Goal: Task Accomplishment & Management: Use online tool/utility

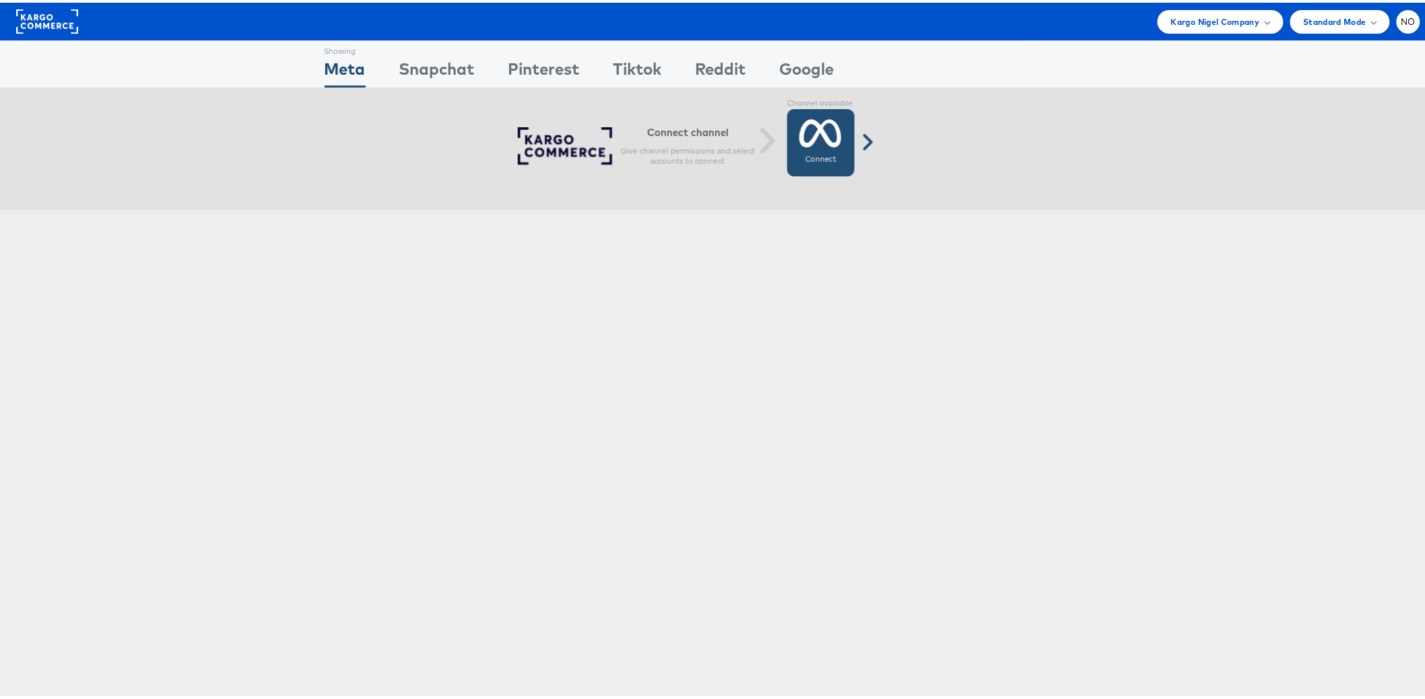
click at [808, 126] on icon at bounding box center [821, 131] width 42 height 34
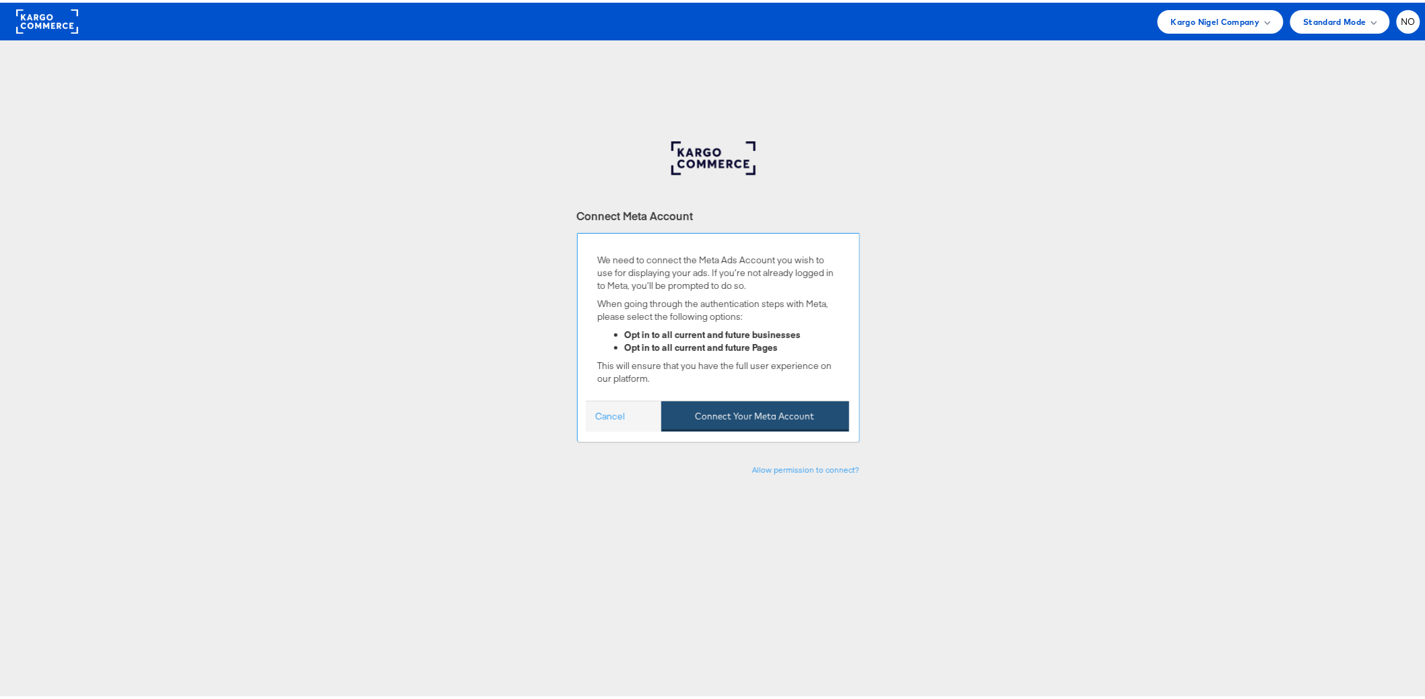
click at [783, 423] on button "Connect Your Meta Account" at bounding box center [755, 414] width 188 height 30
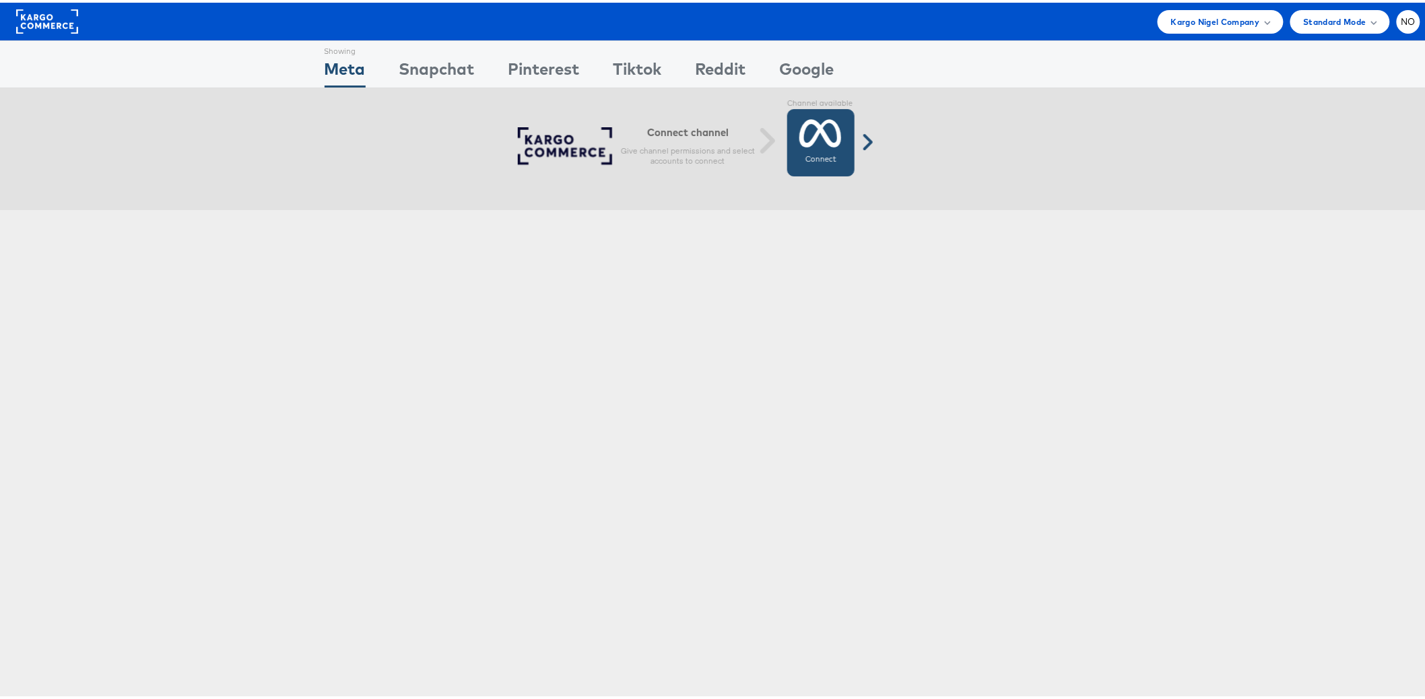
click at [819, 126] on icon at bounding box center [821, 131] width 42 height 34
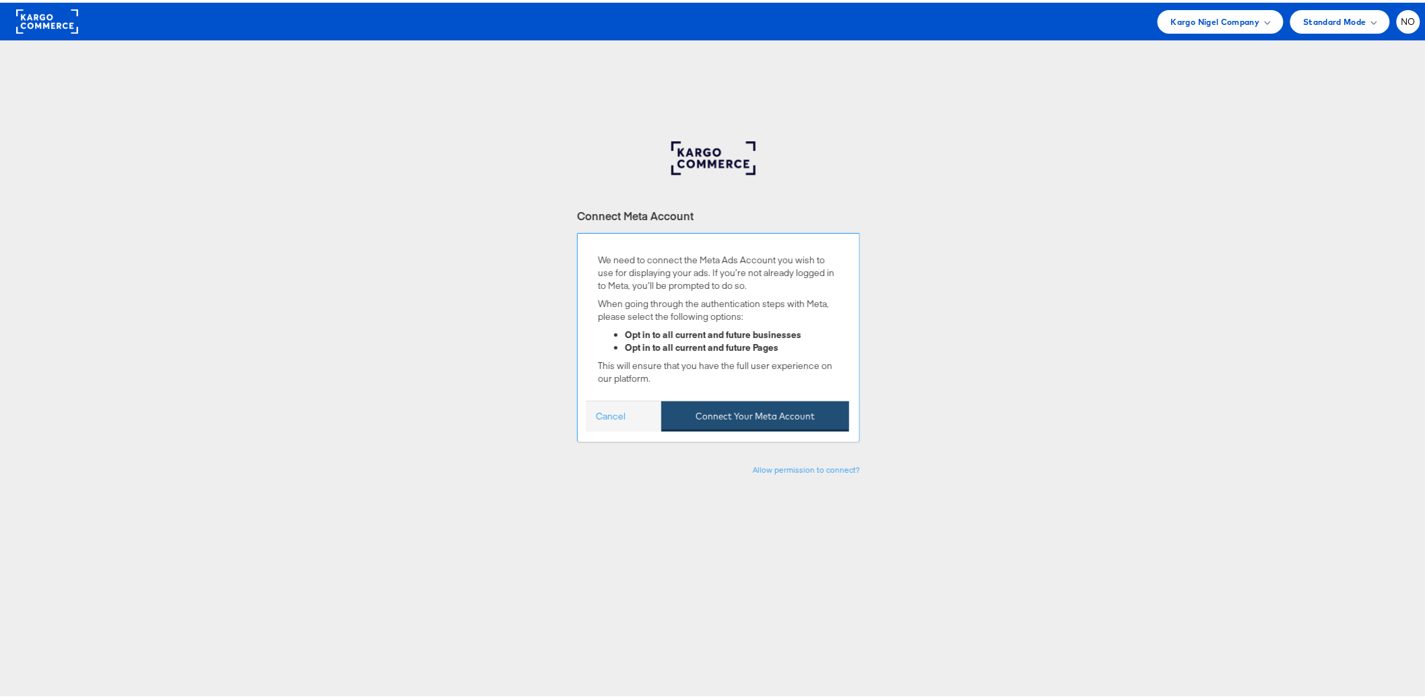
click at [750, 420] on button "Connect Your Meta Account" at bounding box center [755, 414] width 188 height 30
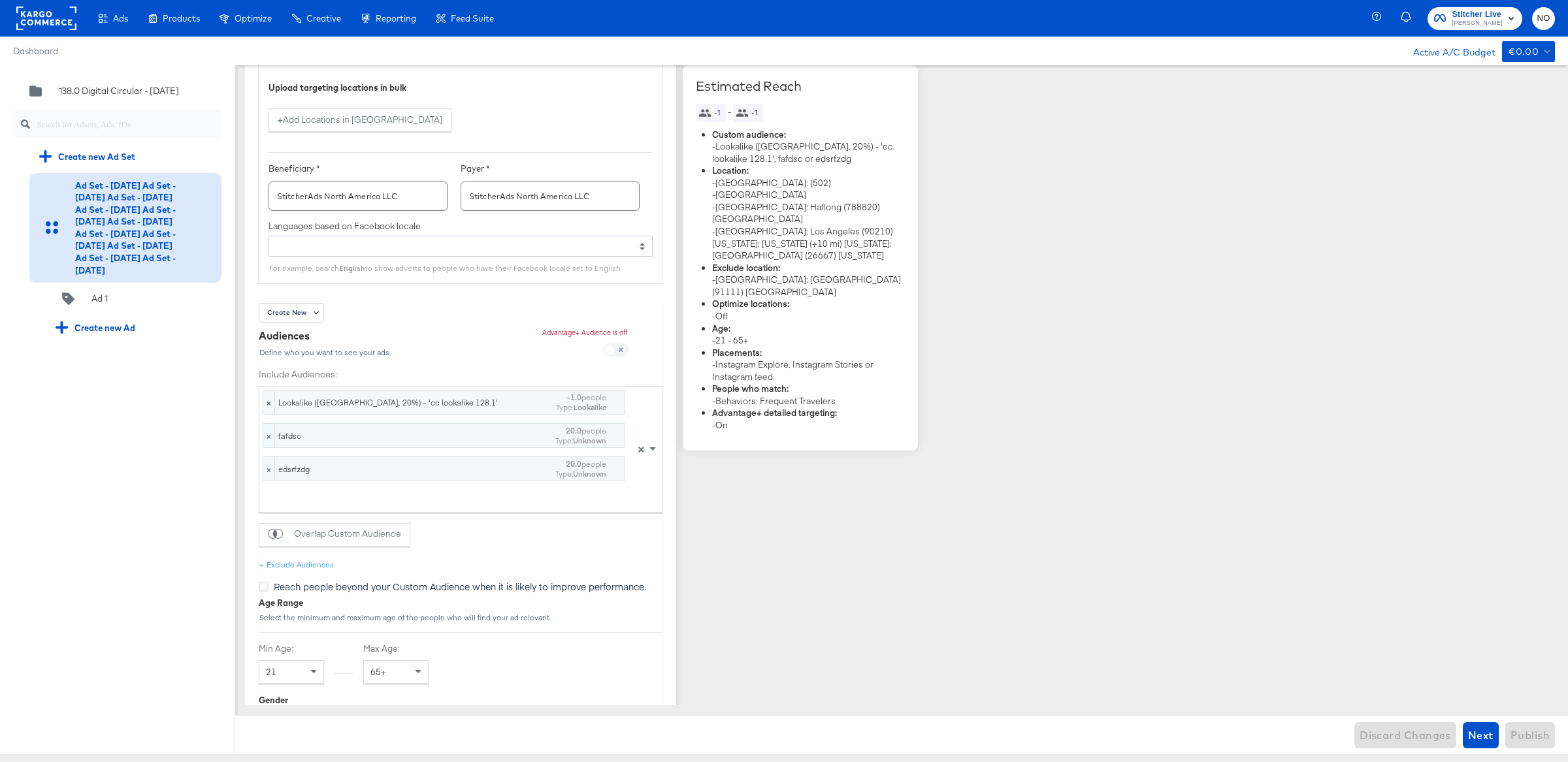
scroll to position [1611, 0]
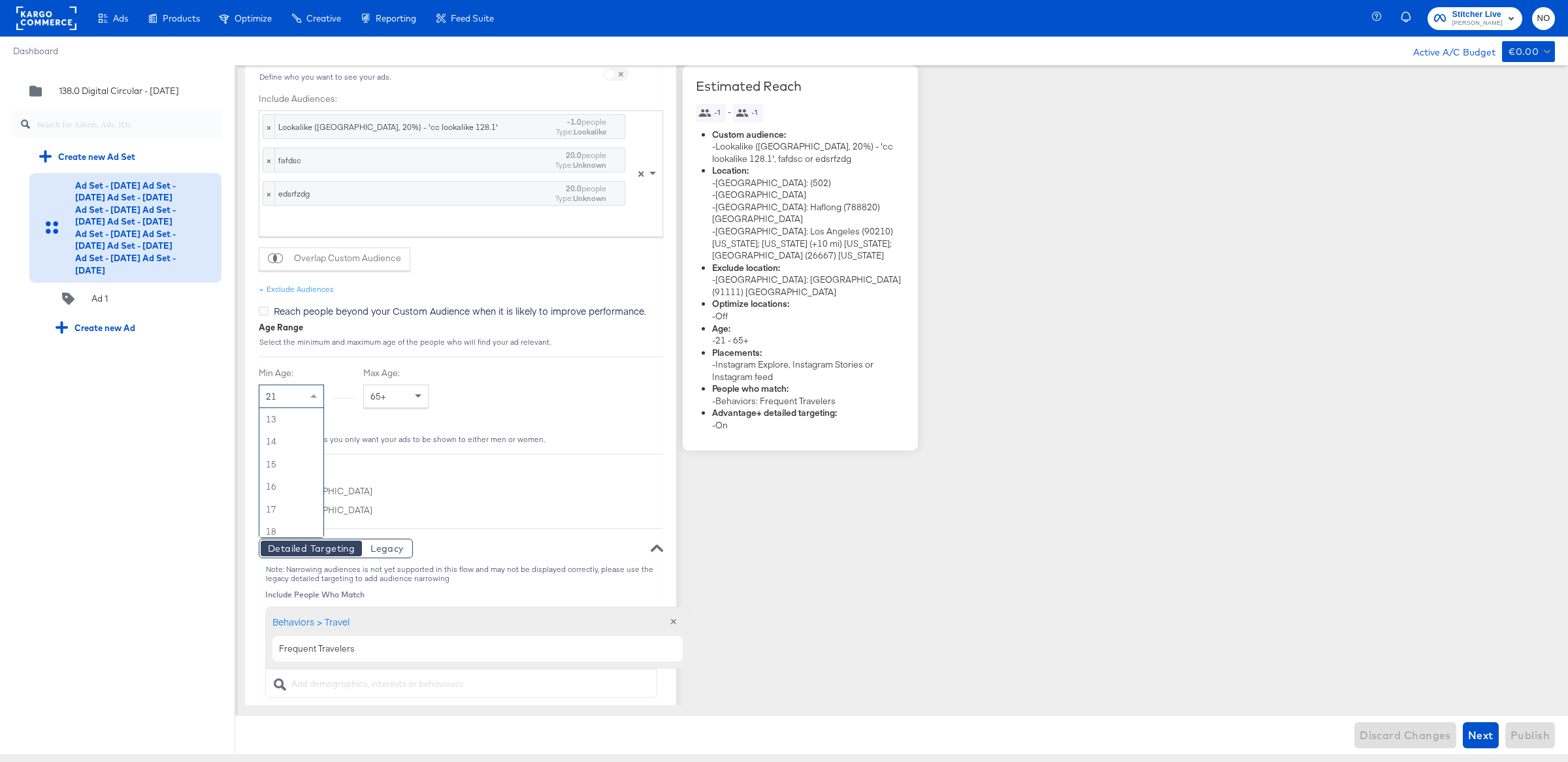
click at [303, 396] on div "21" at bounding box center [291, 396] width 64 height 22
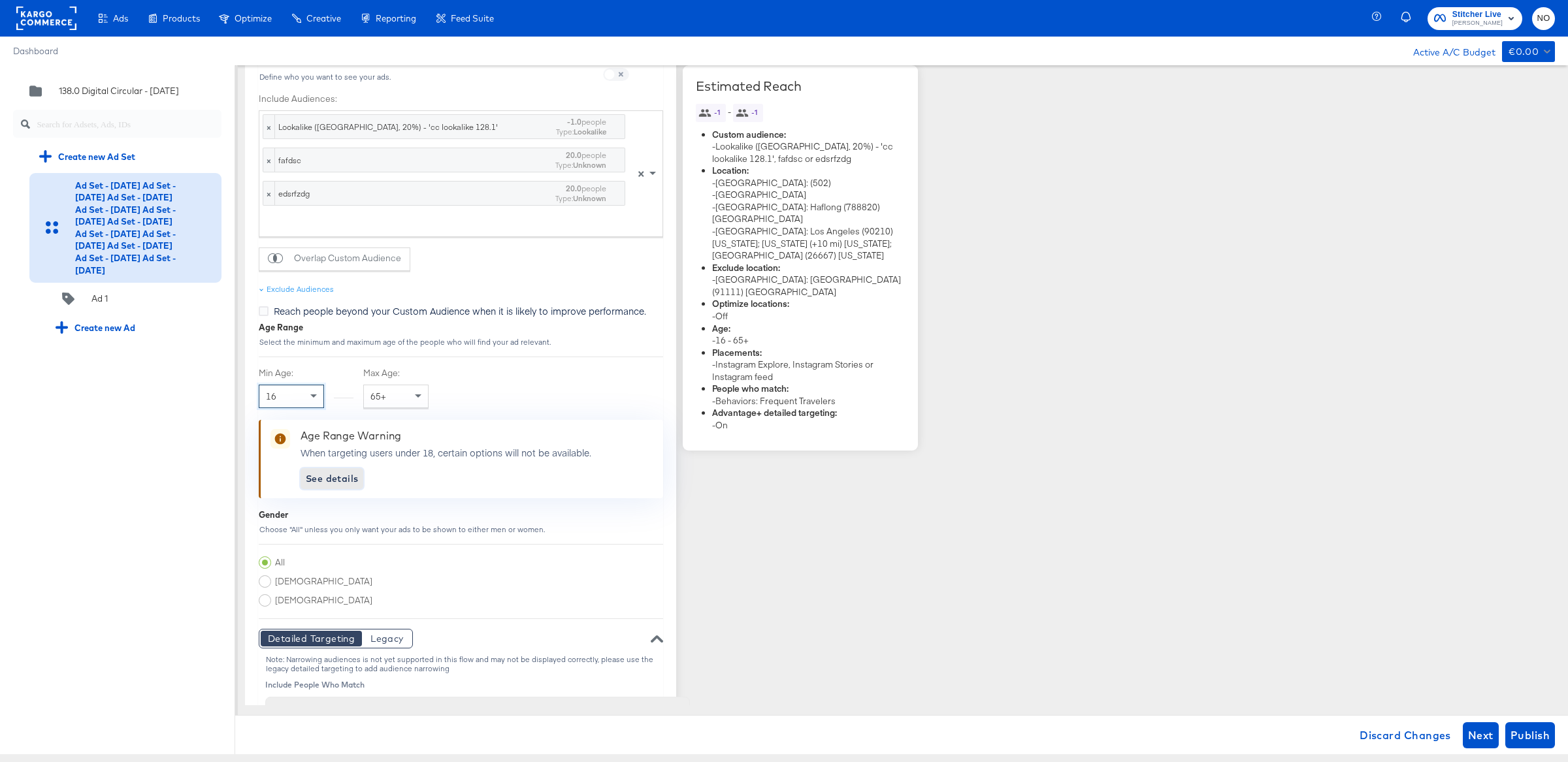
click at [321, 471] on span "See details" at bounding box center [332, 479] width 52 height 16
click at [1482, 736] on span "Next" at bounding box center [1480, 735] width 25 height 18
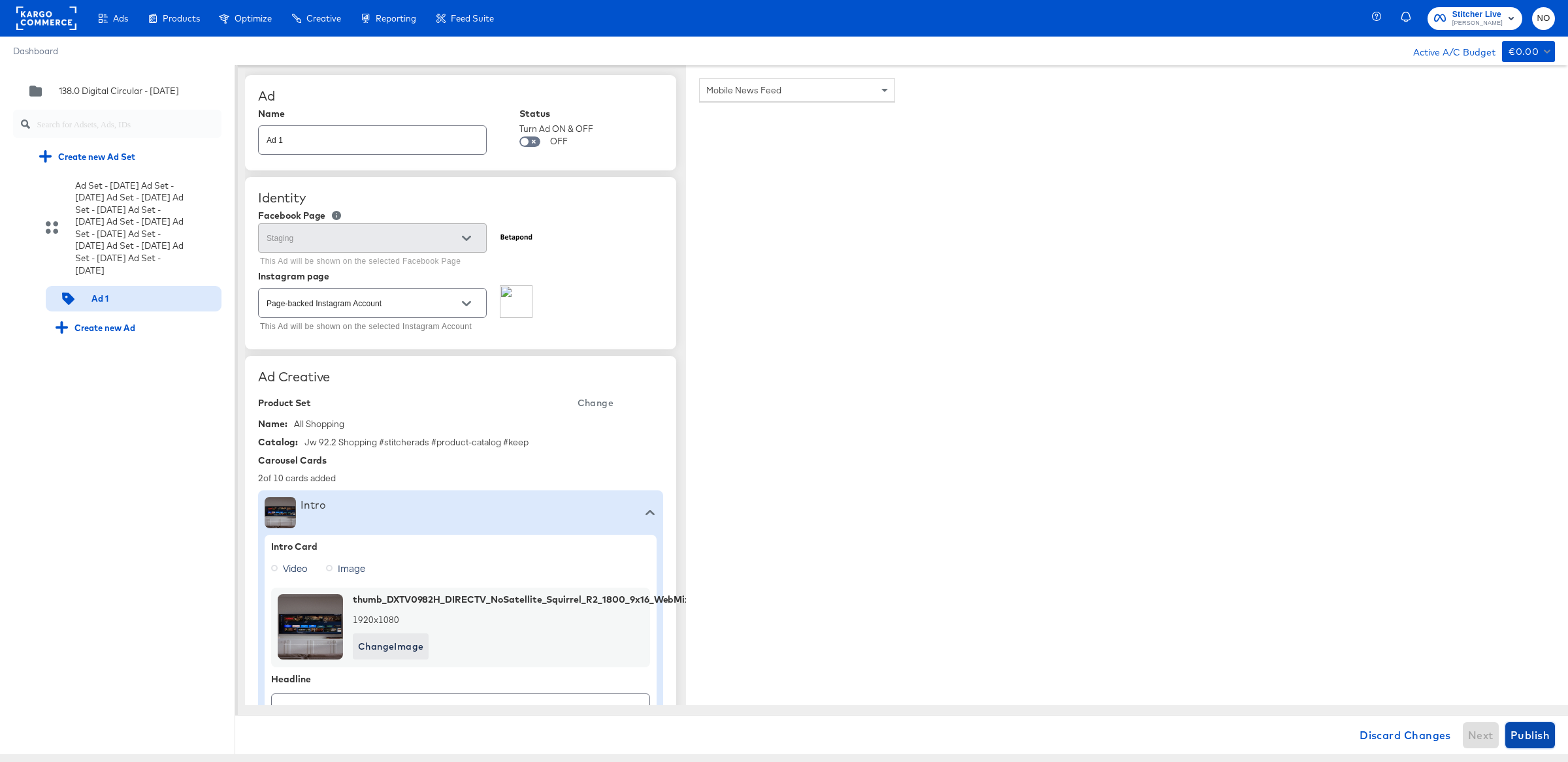
click at [1529, 731] on span "Publish" at bounding box center [1529, 735] width 39 height 18
type textarea "x"
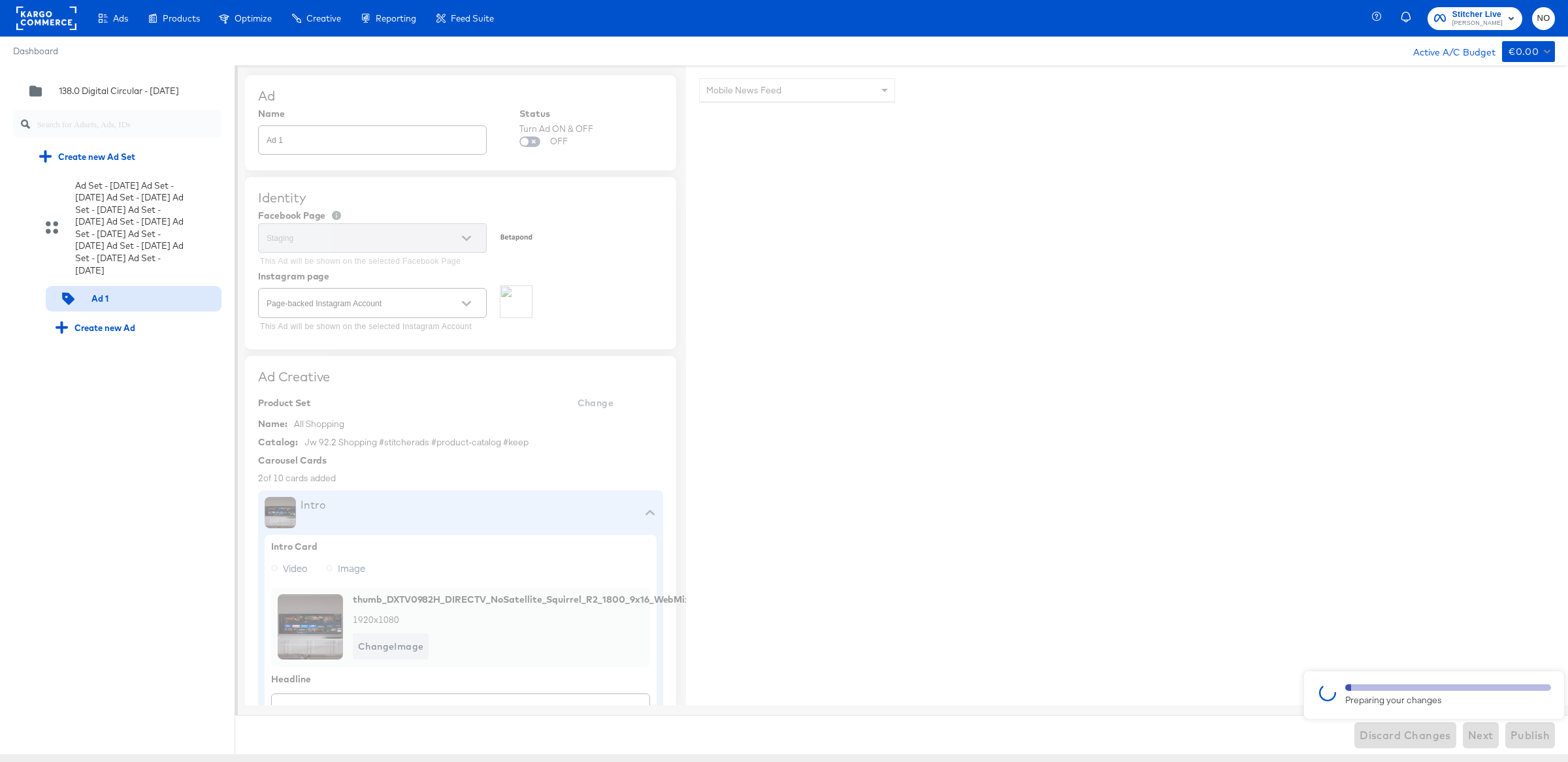
type textarea "x"
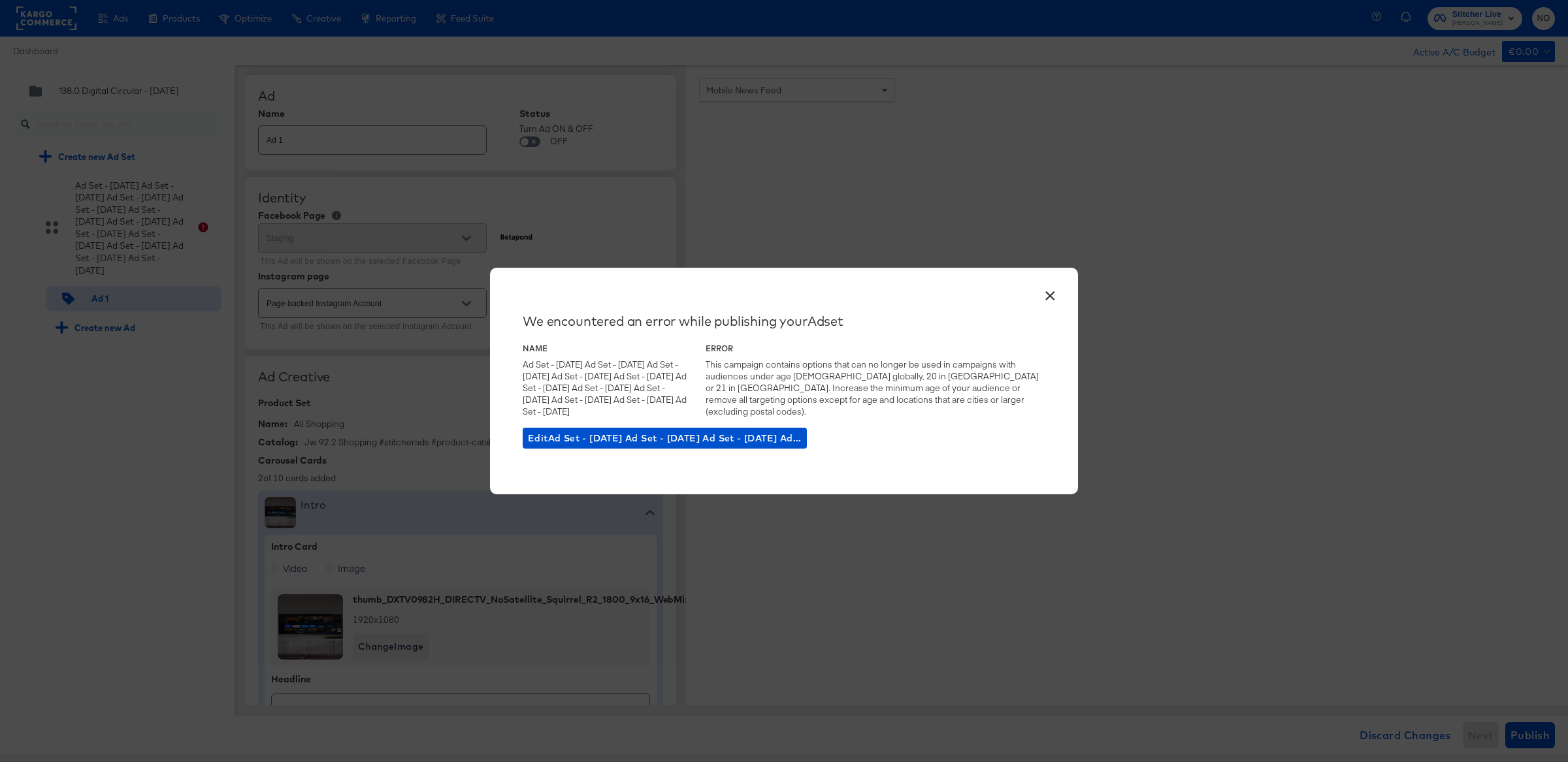
click at [1048, 299] on button "×" at bounding box center [1049, 293] width 23 height 23
